Goal: Information Seeking & Learning: Check status

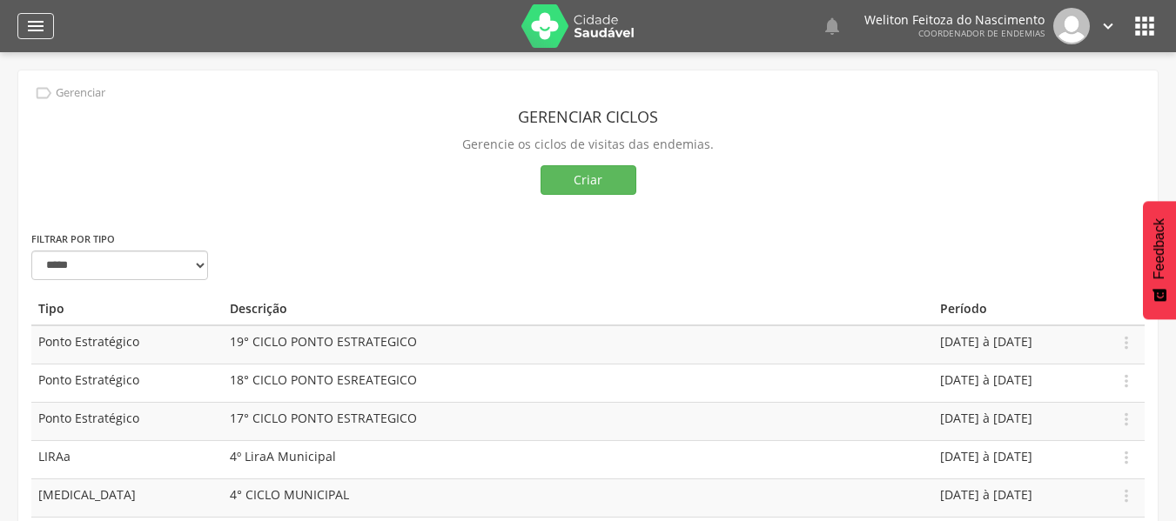
click at [38, 28] on icon "" at bounding box center [35, 26] width 21 height 21
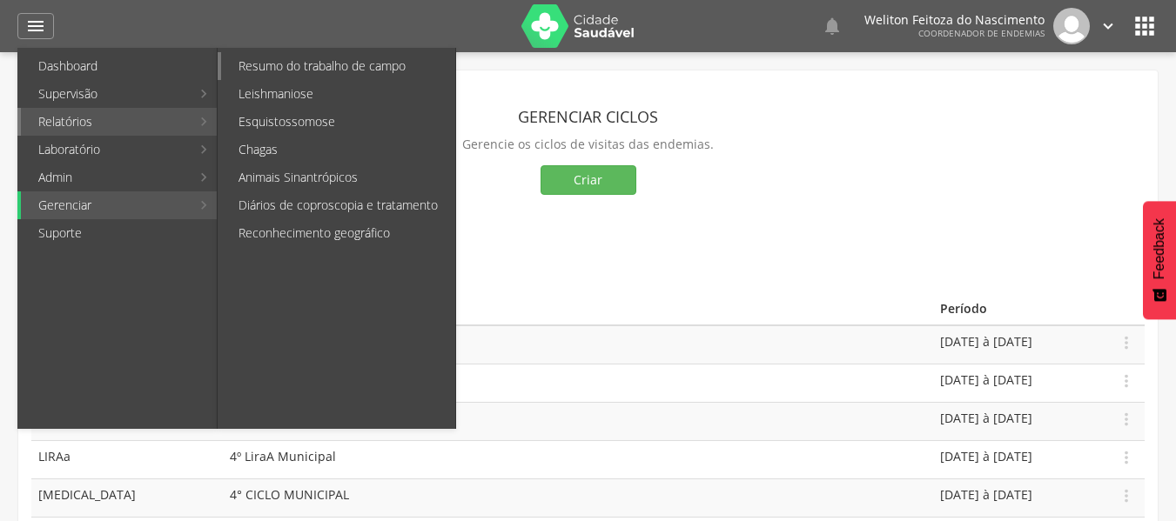
click at [311, 64] on link "Resumo do trabalho de campo" at bounding box center [338, 66] width 234 height 28
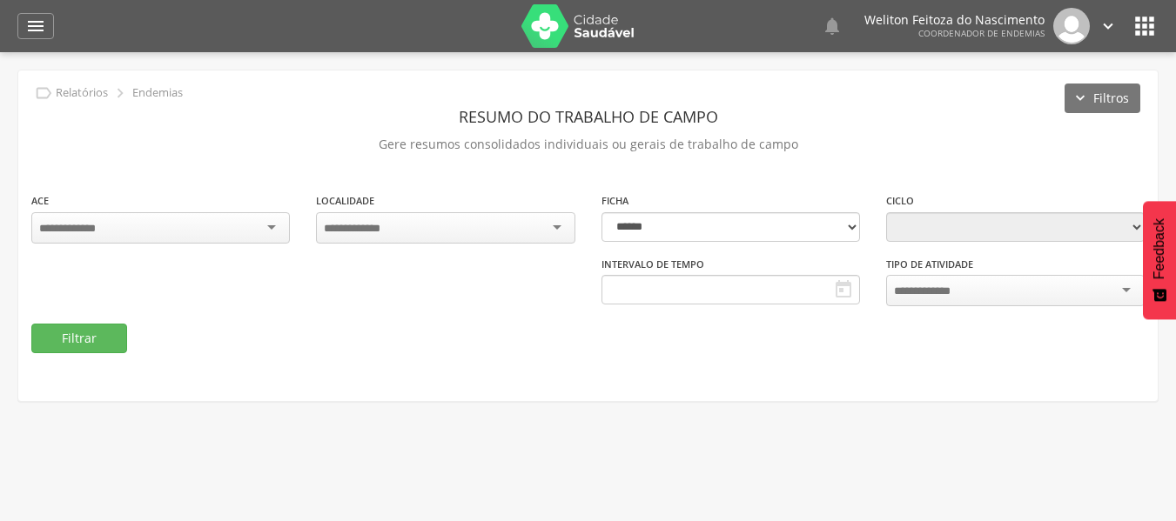
type input "**********"
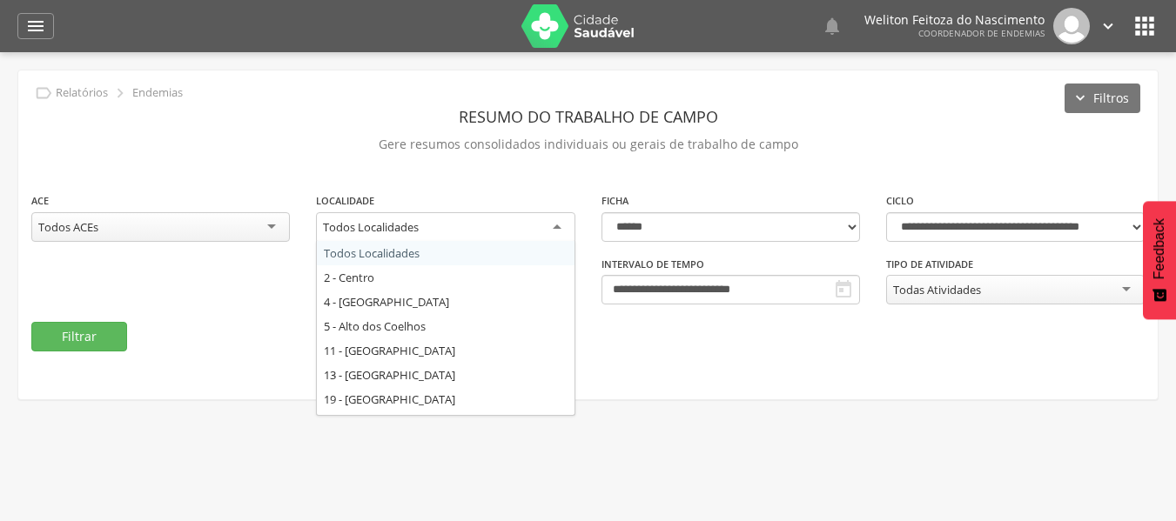
click at [558, 228] on div "Todos Localidades" at bounding box center [445, 227] width 258 height 31
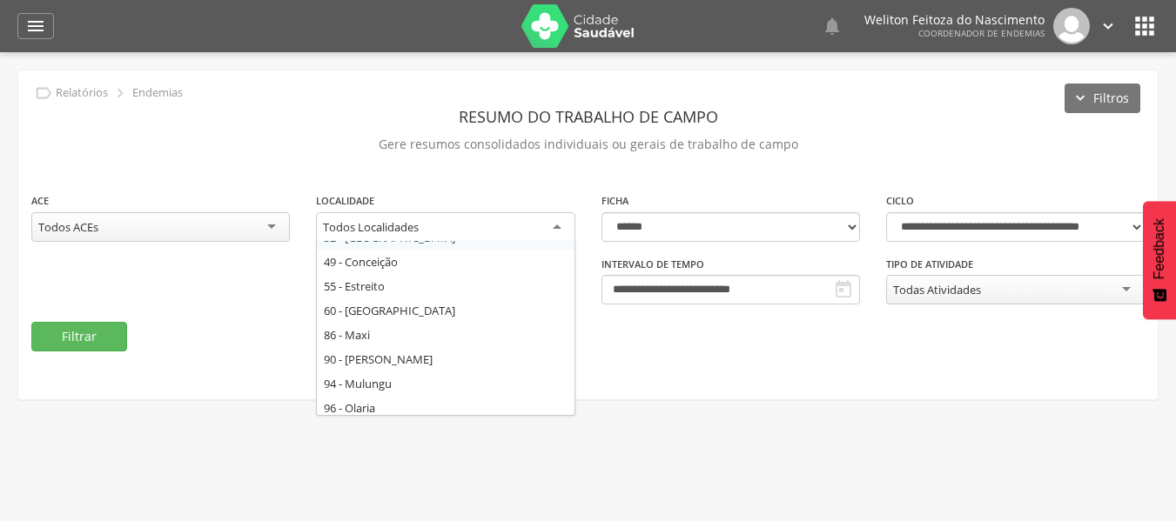
scroll to position [218, 0]
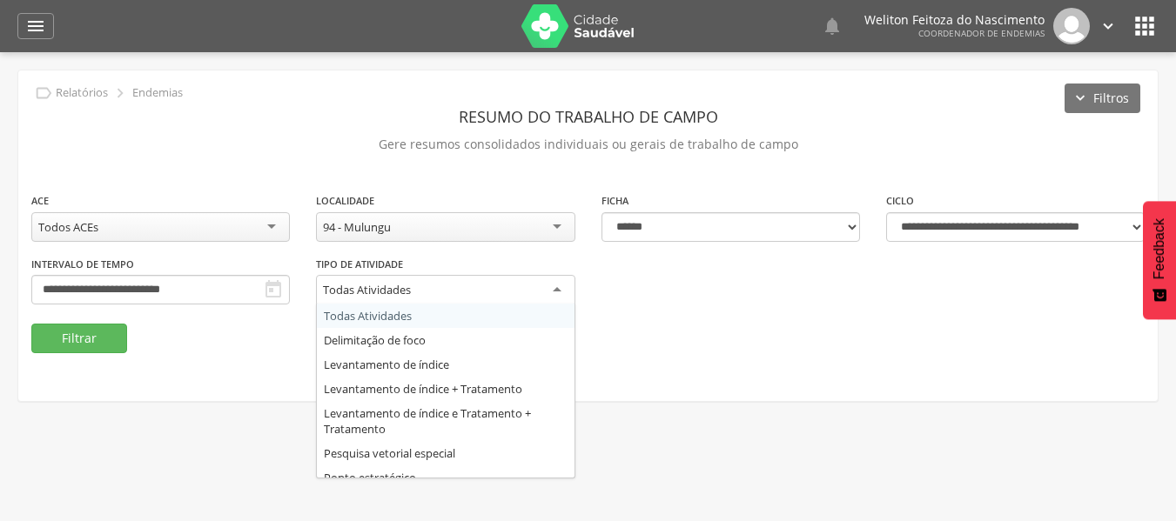
click at [556, 287] on div "Todas Atividades" at bounding box center [445, 290] width 258 height 31
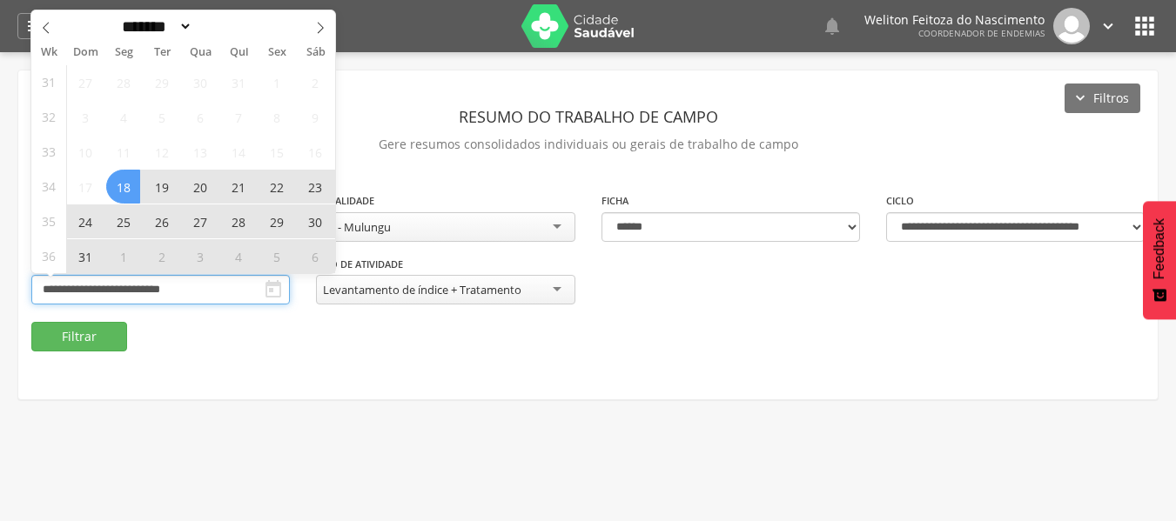
click at [228, 284] on input "**********" at bounding box center [160, 290] width 258 height 30
click at [315, 28] on icon at bounding box center [320, 28] width 12 height 12
select select "*"
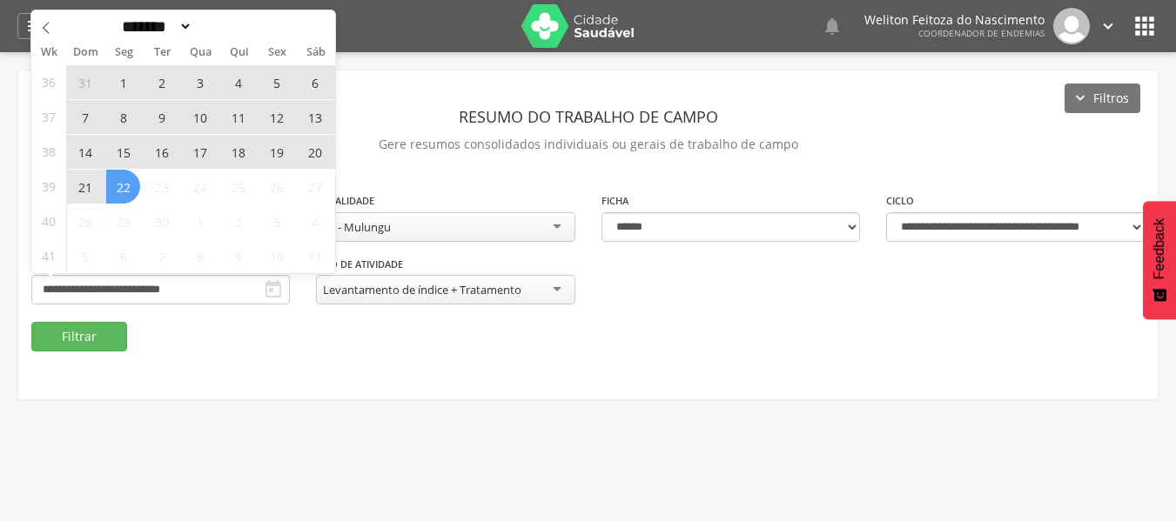
click at [127, 187] on span "22" at bounding box center [123, 187] width 34 height 34
type input "**********"
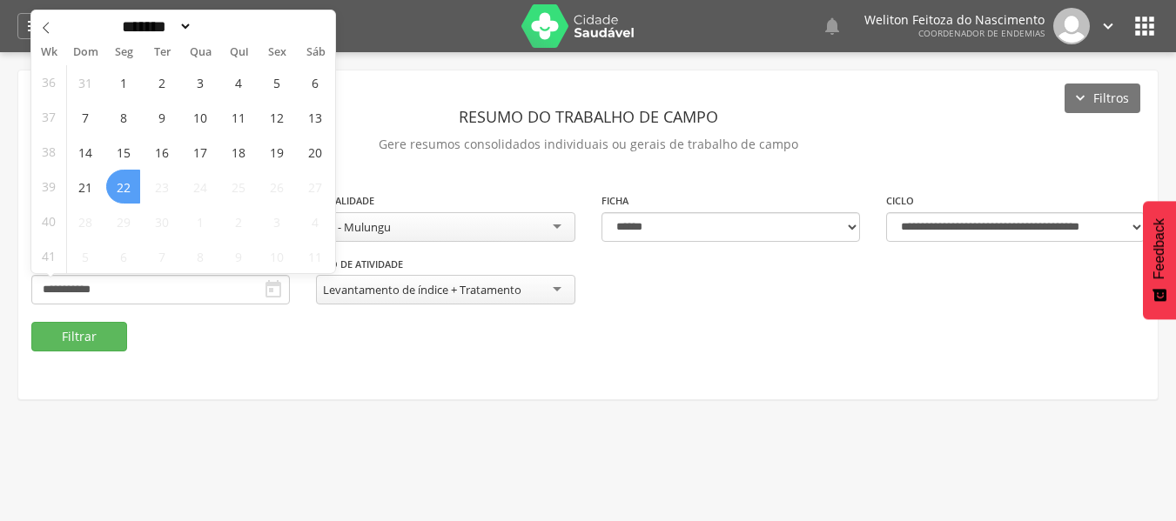
click at [127, 187] on span "22" at bounding box center [123, 187] width 34 height 34
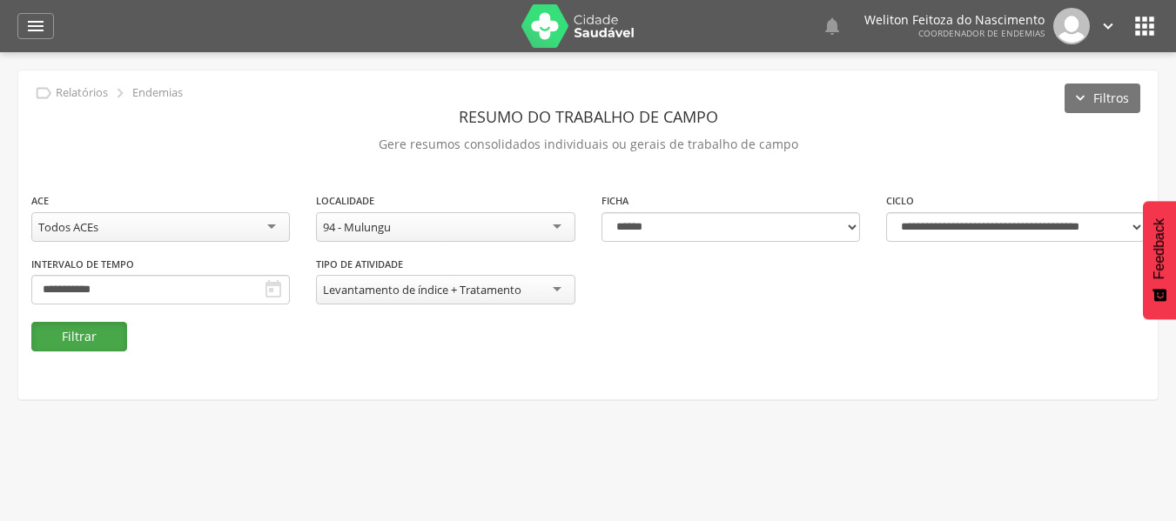
click at [89, 337] on button "Filtrar" at bounding box center [79, 337] width 96 height 30
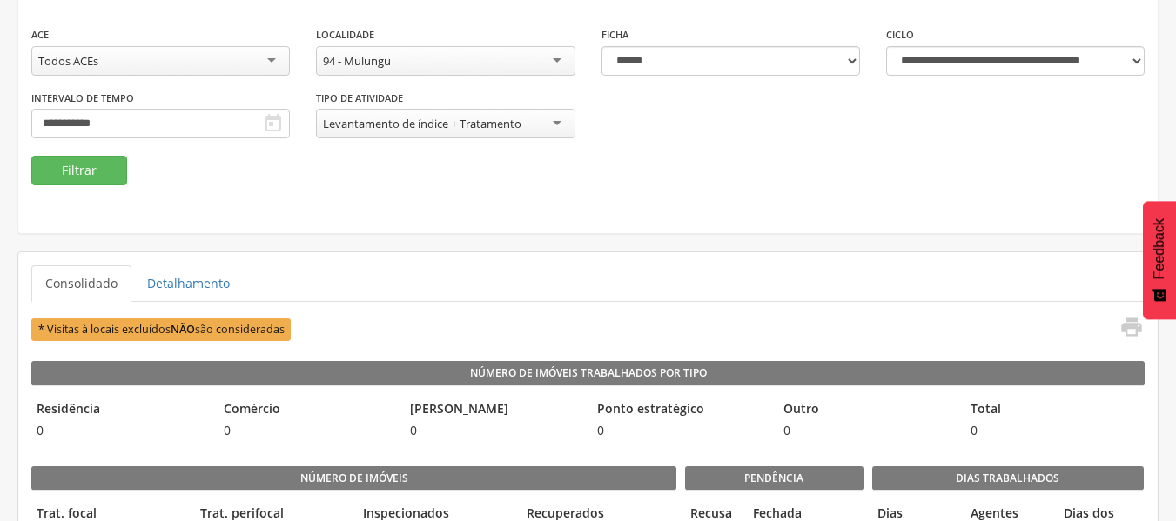
scroll to position [0, 0]
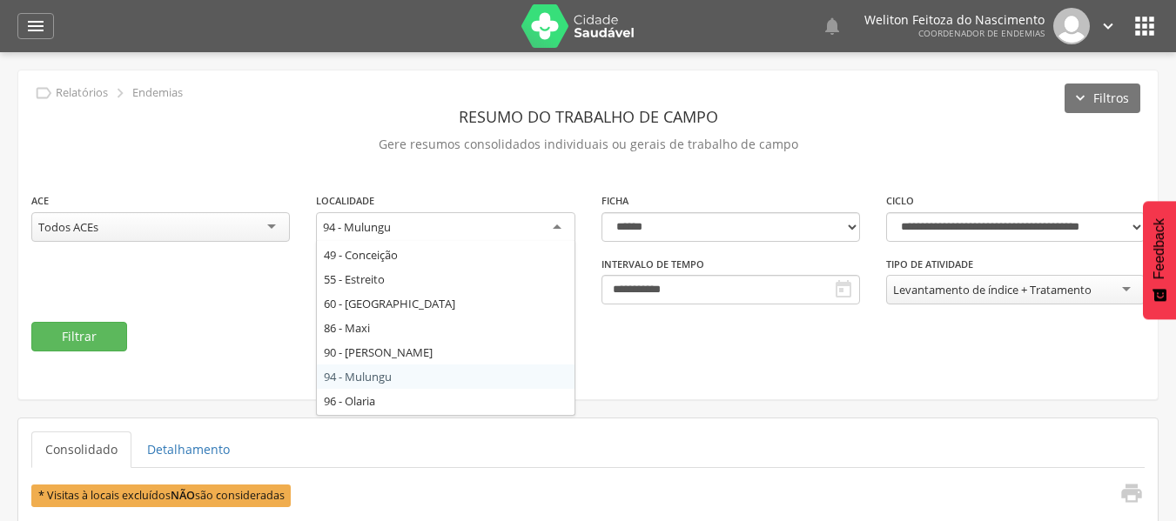
click at [554, 225] on div "94 - Mulungu" at bounding box center [445, 227] width 258 height 31
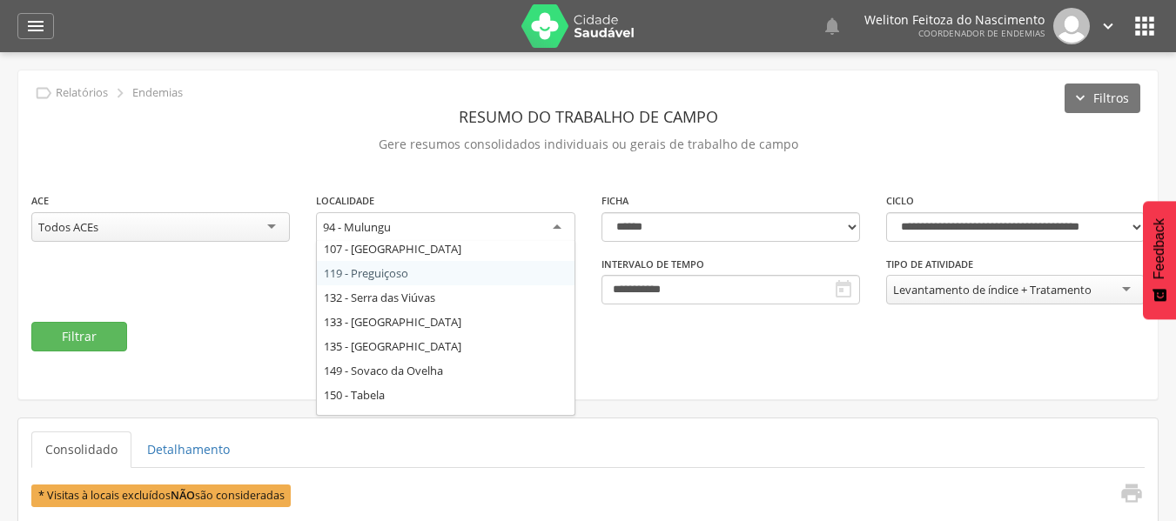
scroll to position [424, 0]
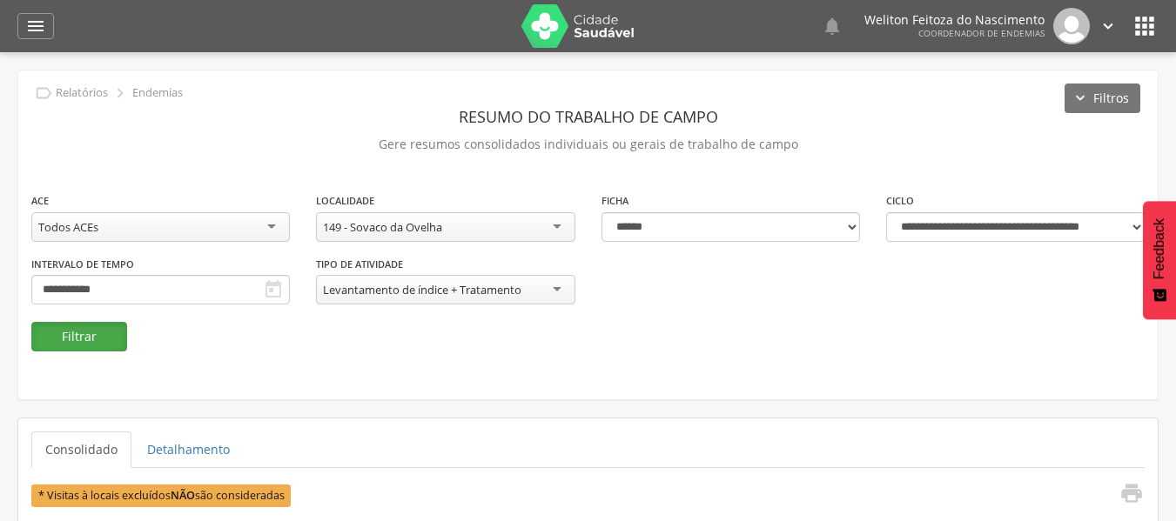
click at [95, 336] on button "Filtrar" at bounding box center [79, 337] width 96 height 30
